Goal: Information Seeking & Learning: Learn about a topic

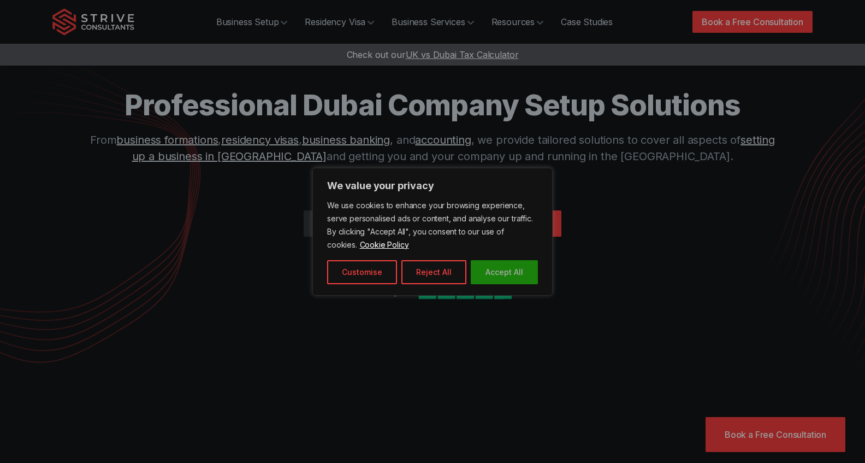
click at [526, 270] on button "Accept All" at bounding box center [504, 272] width 67 height 24
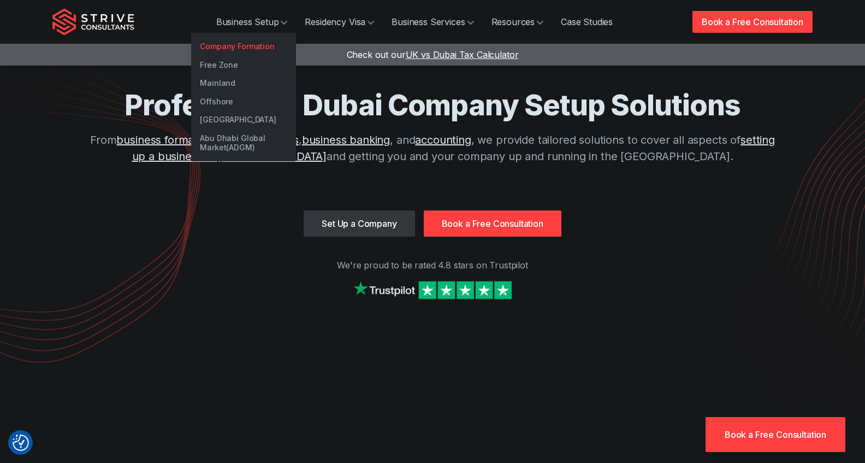
click at [242, 48] on link "Company Formation" at bounding box center [243, 46] width 105 height 19
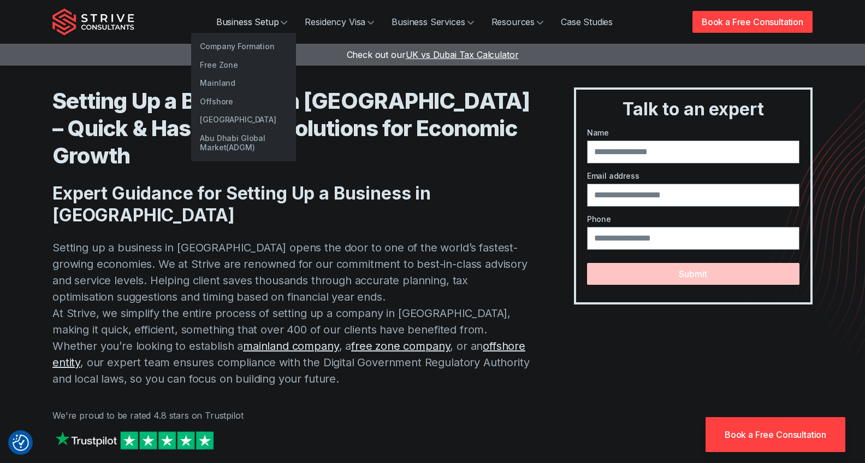
click at [241, 22] on link "Business Setup" at bounding box center [252, 22] width 89 height 22
click at [222, 86] on link "Mainland" at bounding box center [243, 83] width 105 height 19
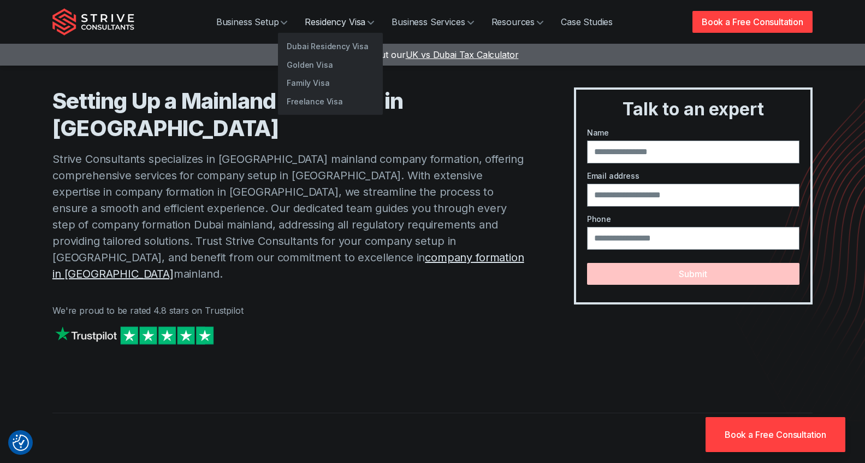
click at [352, 22] on link "Residency Visa" at bounding box center [339, 22] width 87 height 22
click at [326, 56] on link "Golden Visa" at bounding box center [330, 65] width 105 height 19
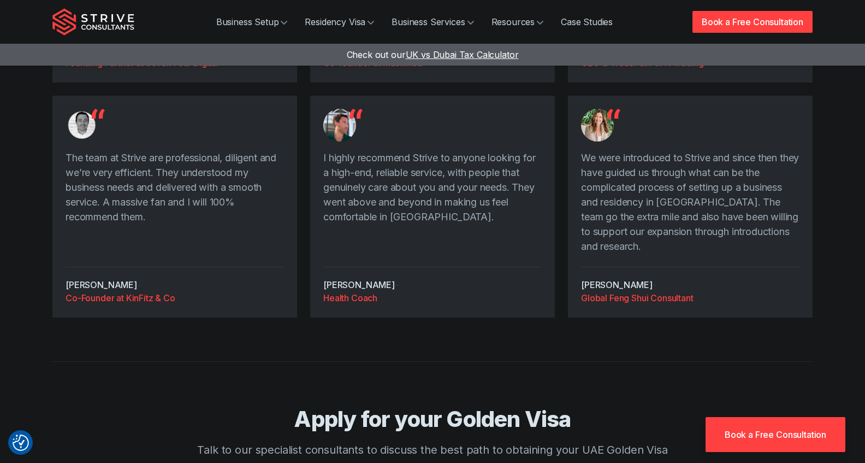
scroll to position [2055, 0]
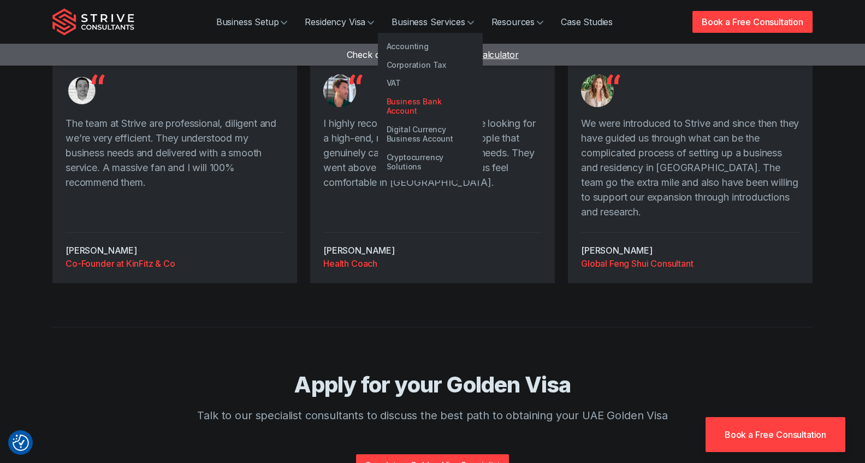
click at [398, 105] on link "Business Bank Account" at bounding box center [430, 106] width 105 height 28
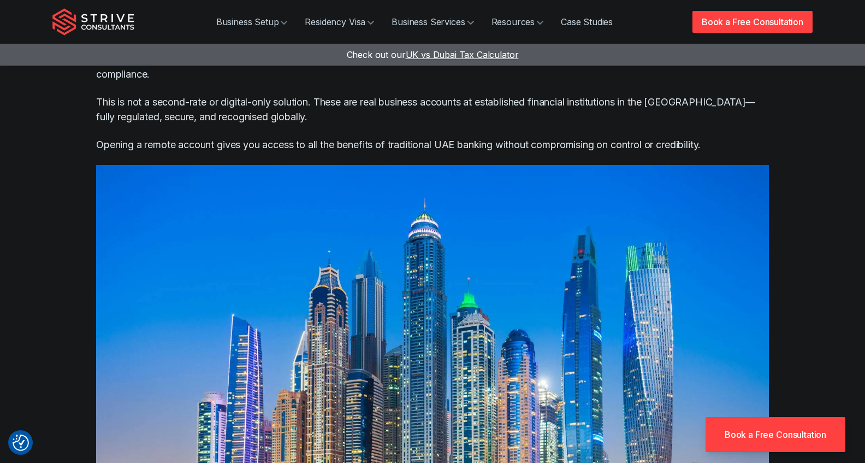
scroll to position [1211, 0]
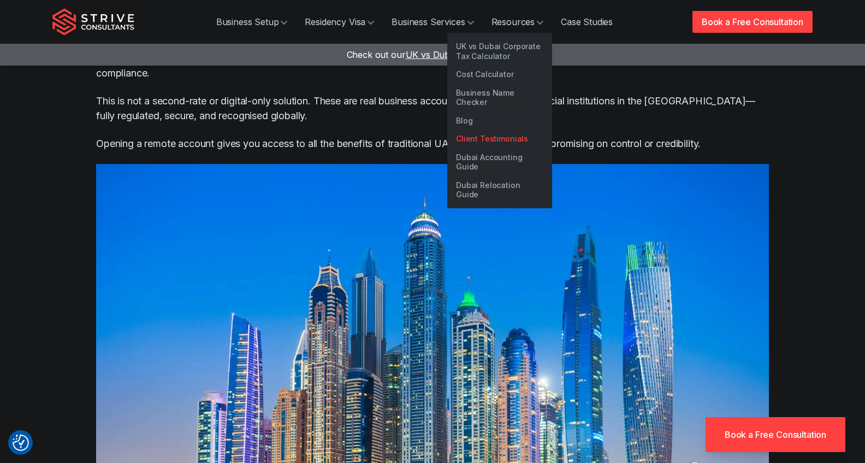
click at [488, 129] on link "Client Testimonials" at bounding box center [499, 138] width 105 height 19
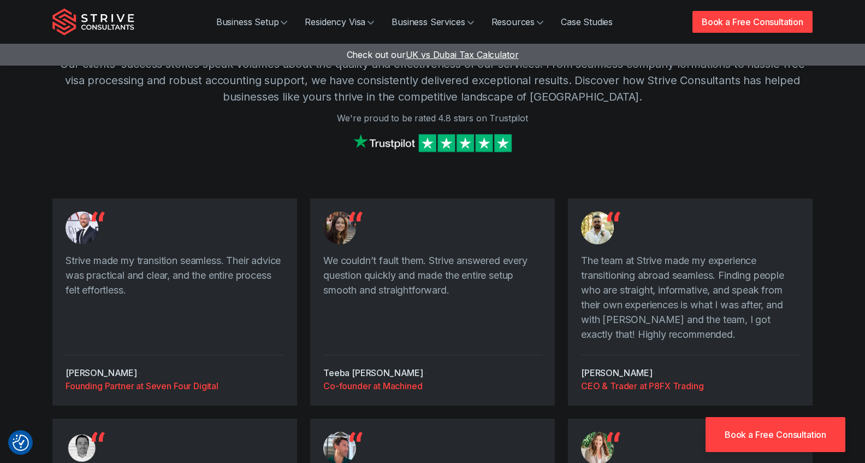
scroll to position [385, 0]
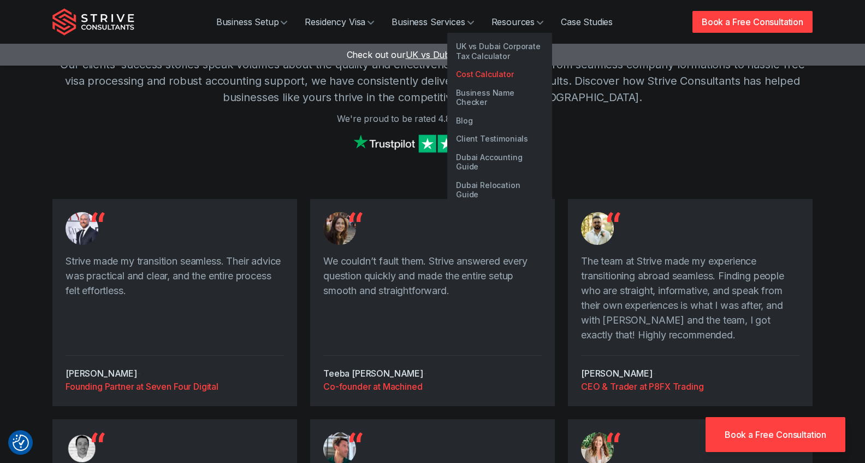
click at [459, 78] on link "Cost Calculator" at bounding box center [499, 74] width 105 height 19
